Goal: Find specific page/section: Find specific page/section

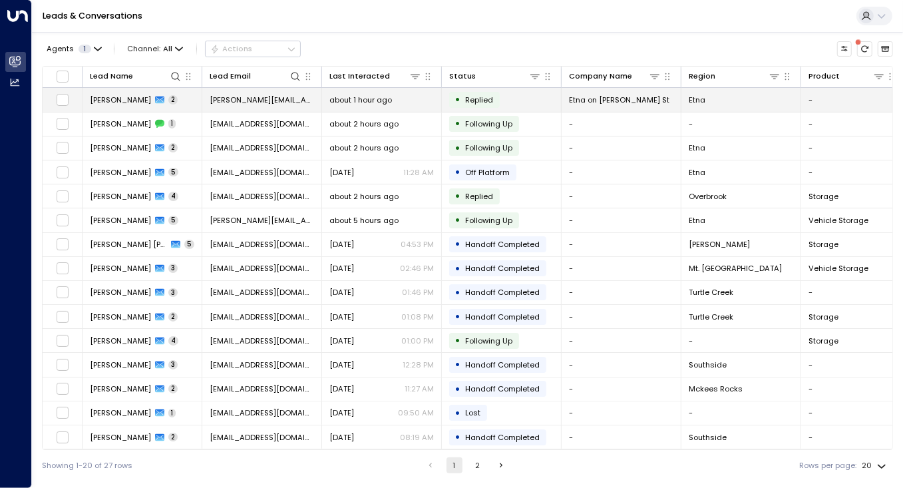
click at [469, 104] on span "Replied" at bounding box center [479, 99] width 28 height 11
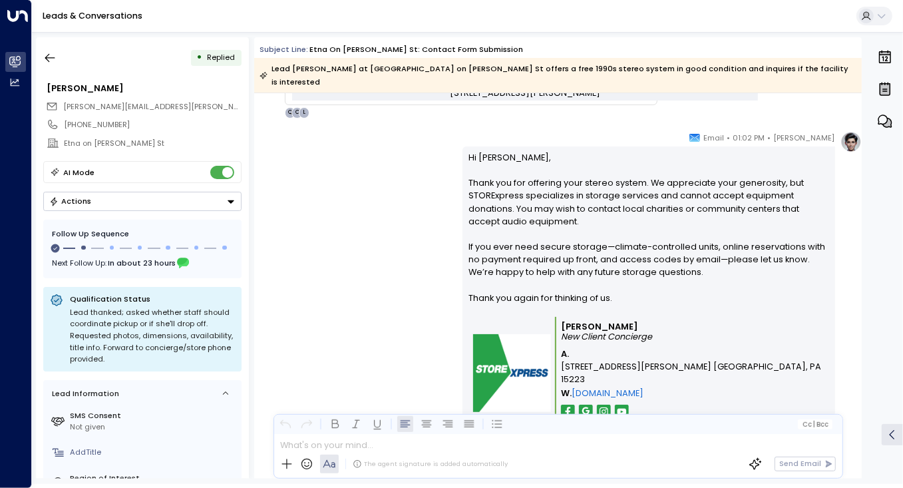
scroll to position [884, 0]
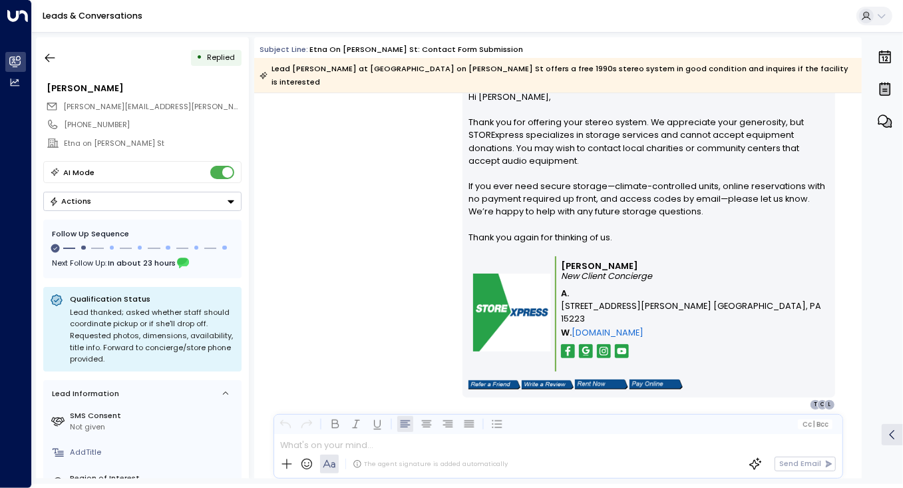
click at [178, 198] on button "Actions" at bounding box center [142, 201] width 198 height 19
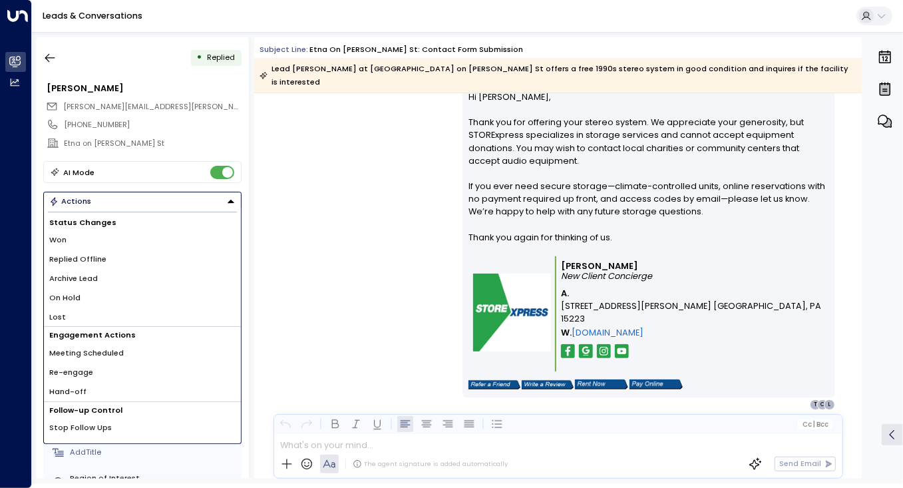
scroll to position [13, 0]
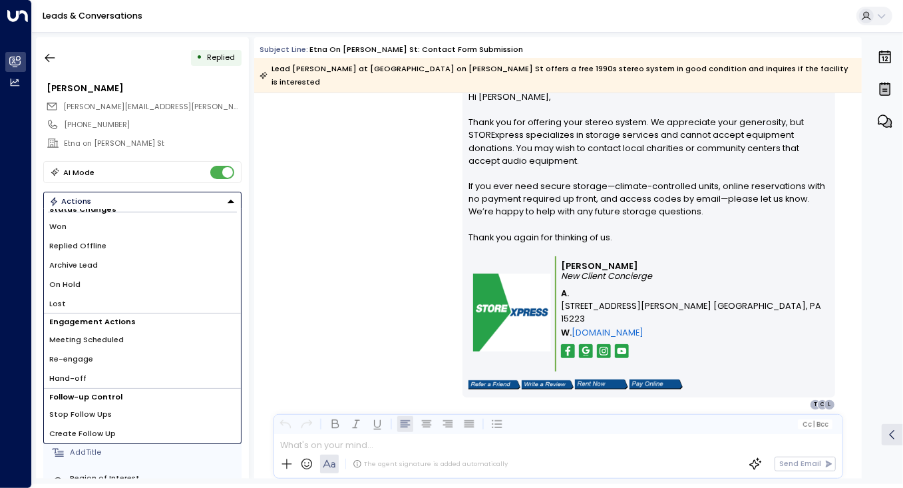
click at [226, 200] on icon "Button group with a nested menu" at bounding box center [230, 200] width 9 height 9
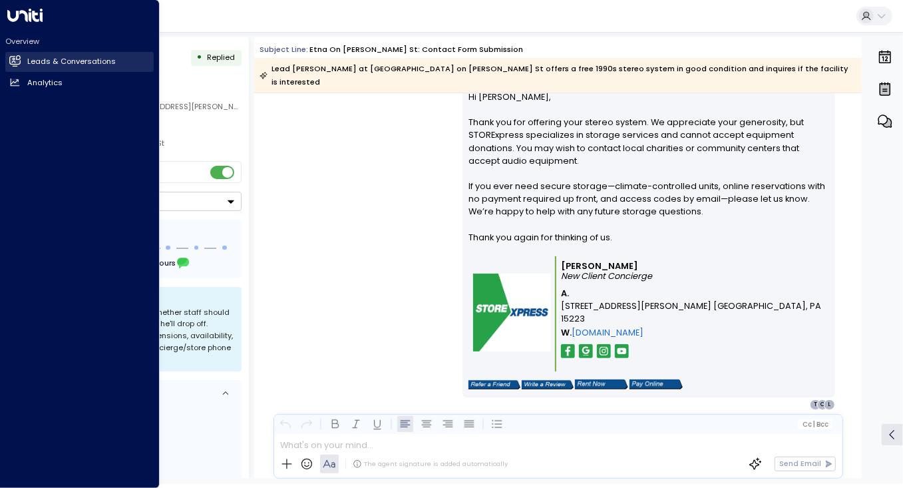
click at [15, 60] on icon at bounding box center [15, 61] width 11 height 8
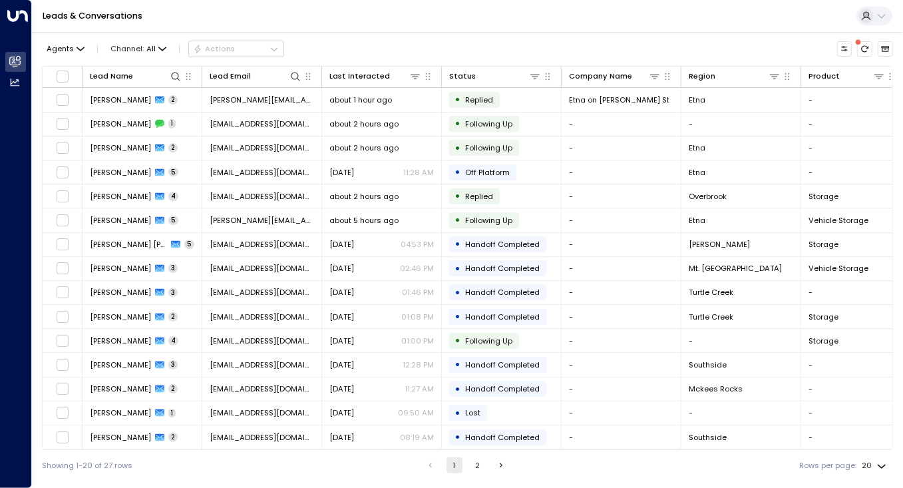
click at [352, 35] on div "Agents Channel: All Actions Lead Name Lead Email Last Interacted Status Company…" at bounding box center [467, 256] width 851 height 448
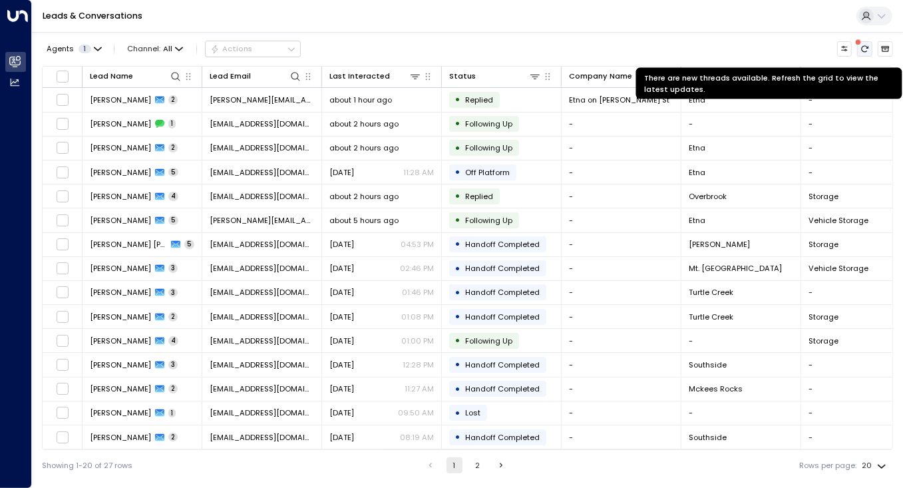
click at [860, 51] on icon "There are new threads available. Refresh the grid to view the latest updates." at bounding box center [864, 49] width 9 height 9
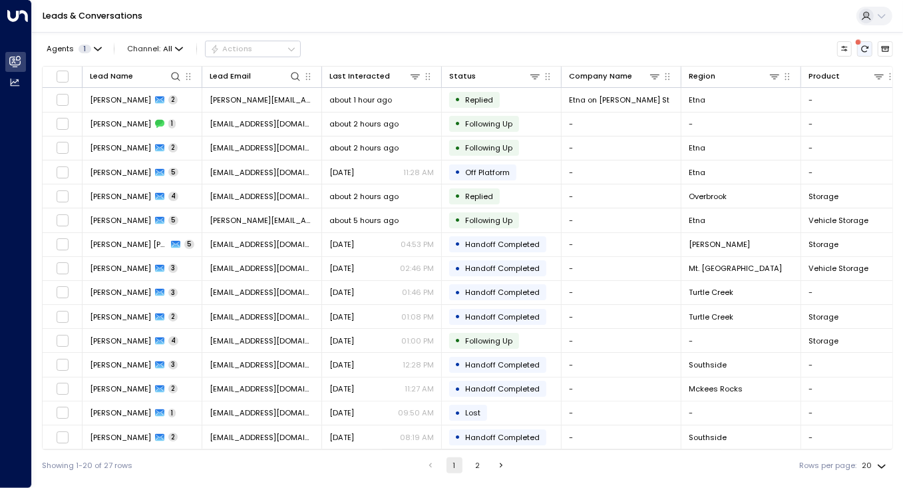
click at [862, 47] on icon "There are new threads available. Refresh the grid to view the latest updates." at bounding box center [864, 49] width 9 height 9
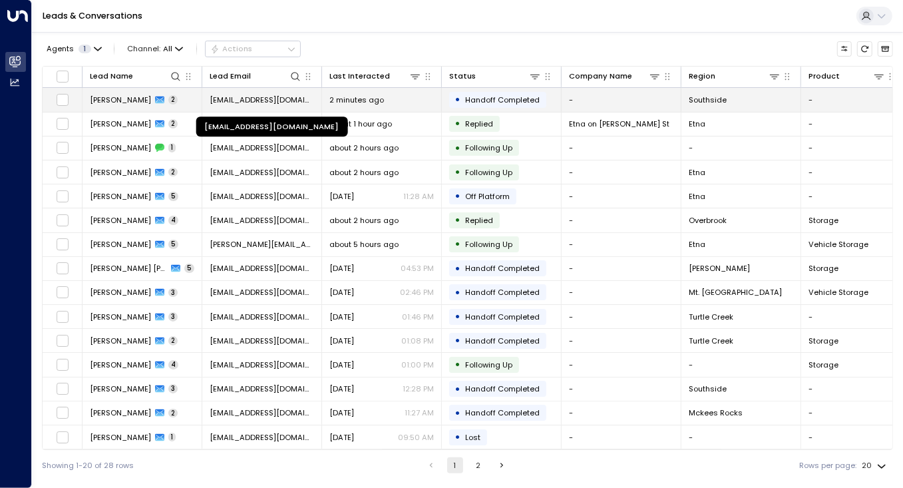
click at [211, 104] on span "[EMAIL_ADDRESS][DOMAIN_NAME]" at bounding box center [262, 99] width 104 height 11
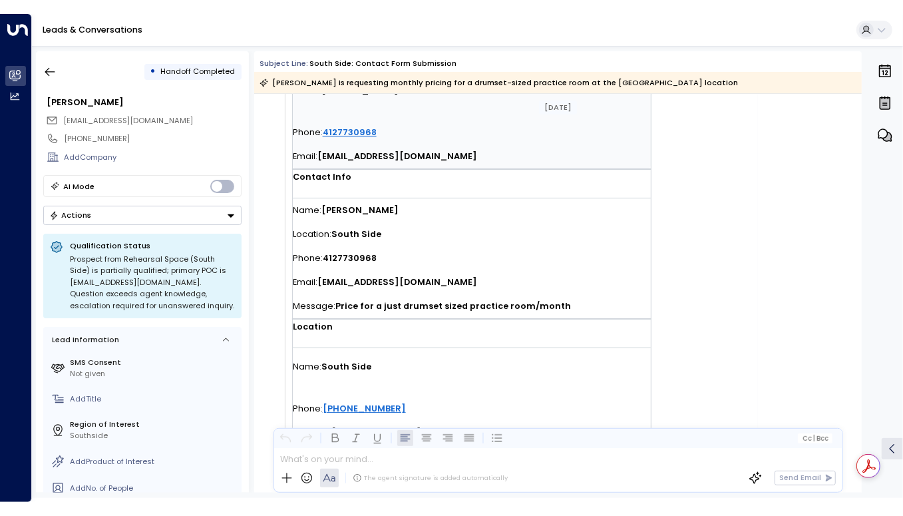
scroll to position [276, 0]
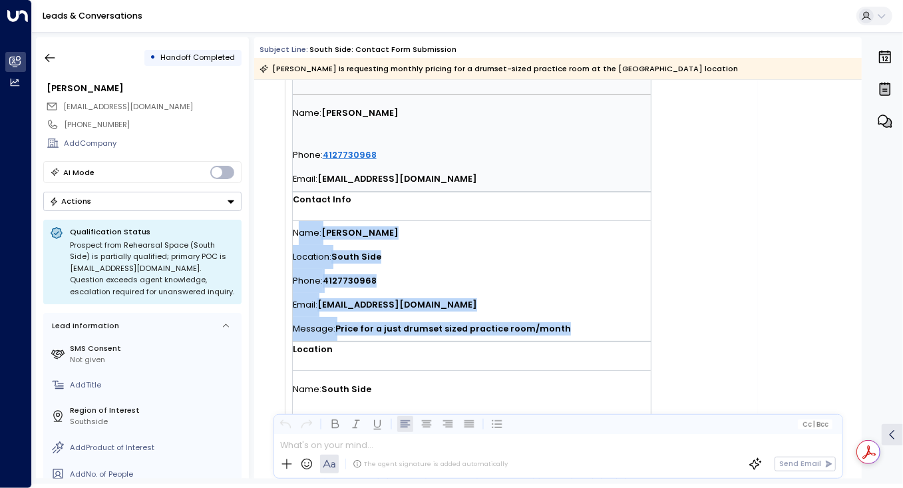
drag, startPoint x: 295, startPoint y: 228, endPoint x: 555, endPoint y: 325, distance: 277.9
click at [555, 325] on div "Name: [PERSON_NAME] Location: [GEOGRAPHIC_DATA] Phone: [PHONE_NUMBER] Email: [E…" at bounding box center [472, 281] width 358 height 120
copy div "ame: [PERSON_NAME] Location: [GEOGRAPHIC_DATA] Phone: [PHONE_NUMBER] Email: [EM…"
